Goal: Information Seeking & Learning: Learn about a topic

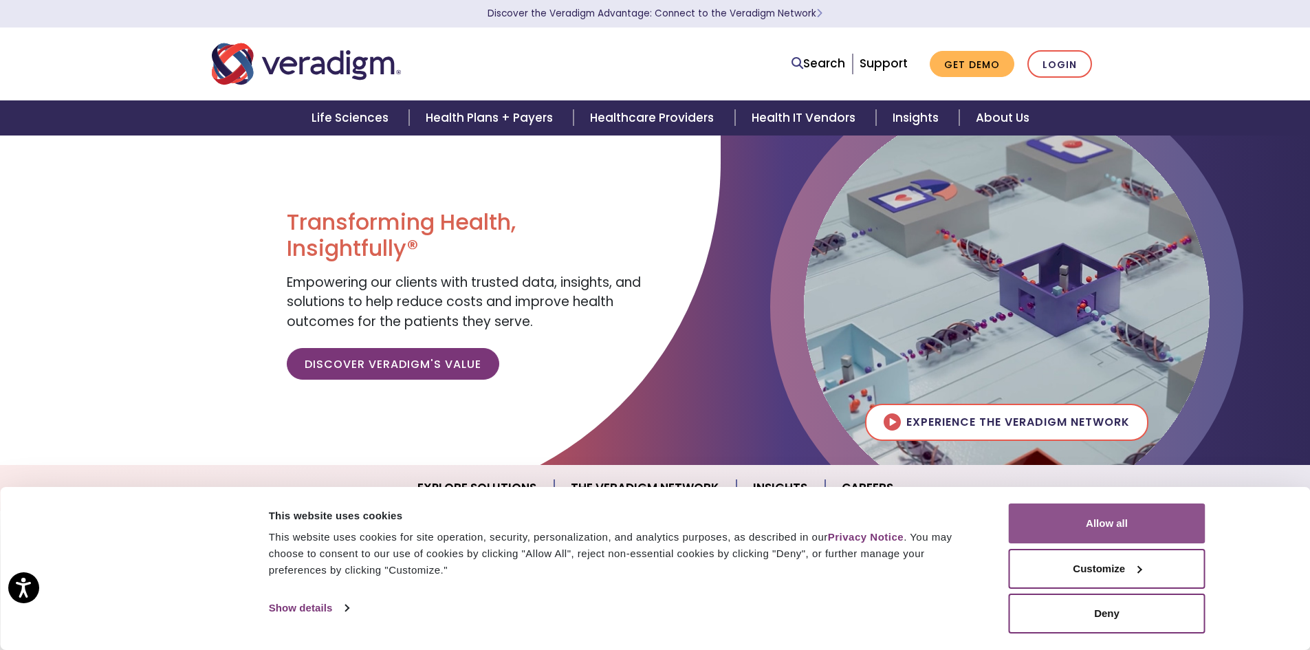
click at [1135, 530] on button "Allow all" at bounding box center [1107, 523] width 197 height 40
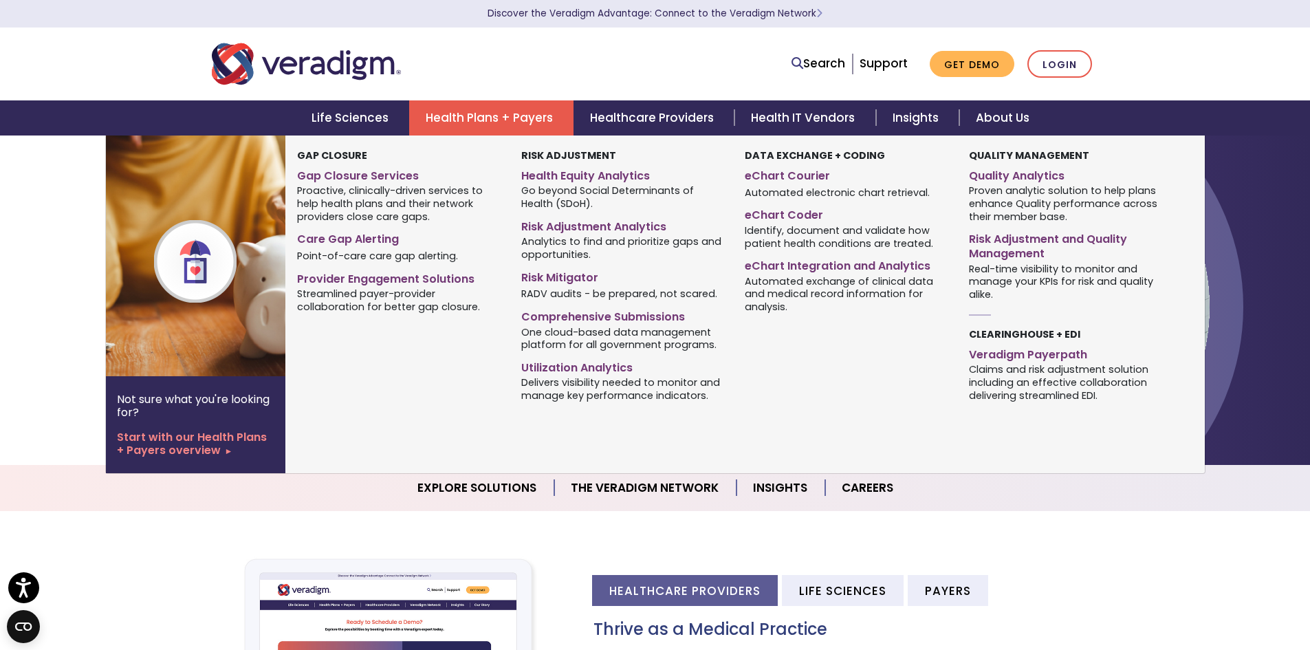
click at [485, 120] on link "Health Plans + Payers" at bounding box center [491, 117] width 164 height 35
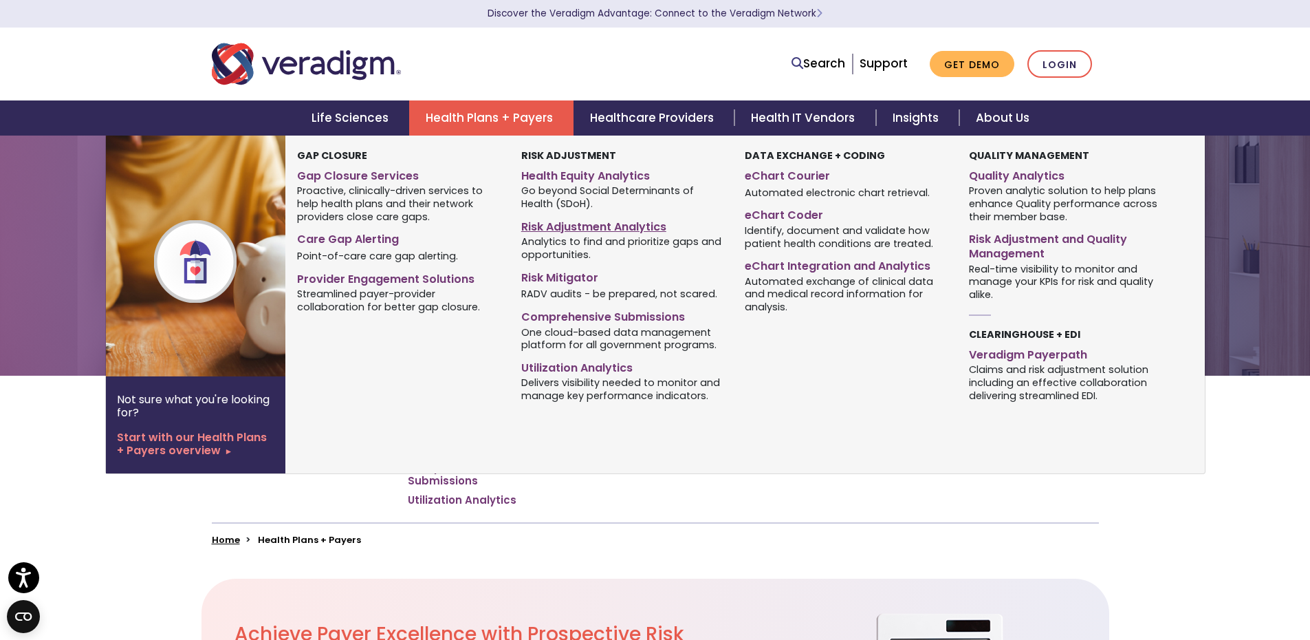
click at [596, 219] on link "Risk Adjustment Analytics" at bounding box center [622, 225] width 203 height 20
